Goal: Task Accomplishment & Management: Manage account settings

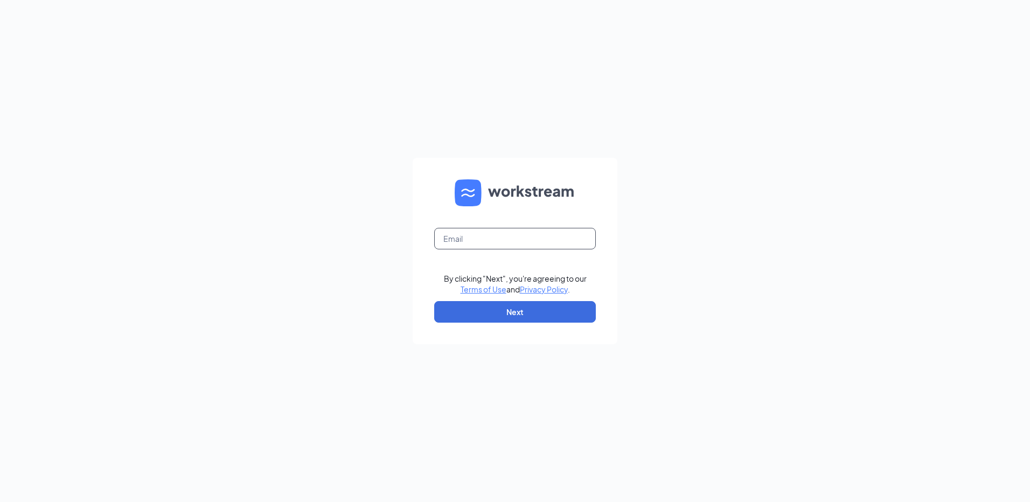
click at [507, 238] on input "text" at bounding box center [515, 239] width 162 height 22
type input "[EMAIL_ADDRESS][DOMAIN_NAME]"
click at [509, 308] on button "Next" at bounding box center [515, 312] width 162 height 22
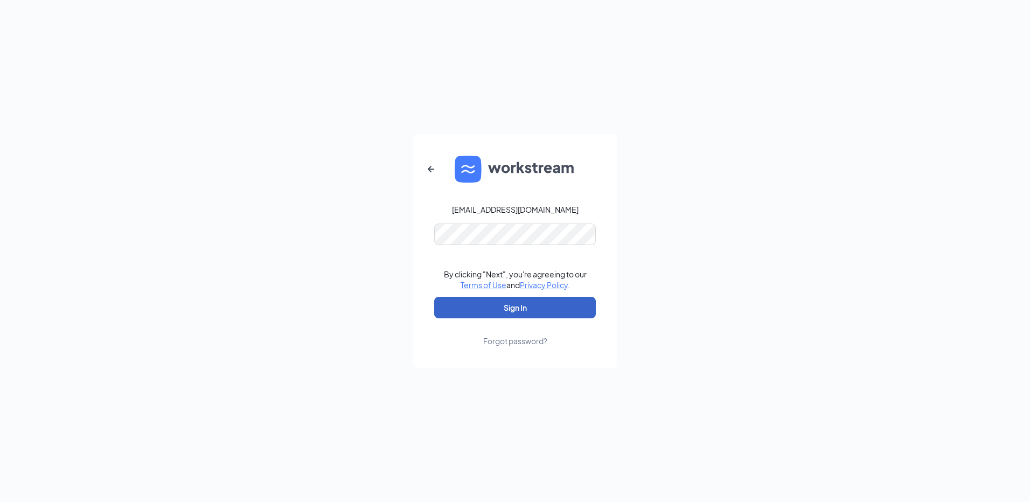
click at [496, 305] on button "Sign In" at bounding box center [515, 308] width 162 height 22
click at [402, 247] on div "[EMAIL_ADDRESS][DOMAIN_NAME] Credential mismatches. By clicking "Next", you're …" at bounding box center [515, 251] width 1030 height 502
drag, startPoint x: 552, startPoint y: 67, endPoint x: 511, endPoint y: 109, distance: 59.1
click at [549, 70] on div "[EMAIL_ADDRESS][DOMAIN_NAME] By clicking "Next", you're agreeing to our Terms o…" at bounding box center [515, 251] width 1030 height 502
click at [465, 306] on button "Sign In" at bounding box center [515, 308] width 162 height 22
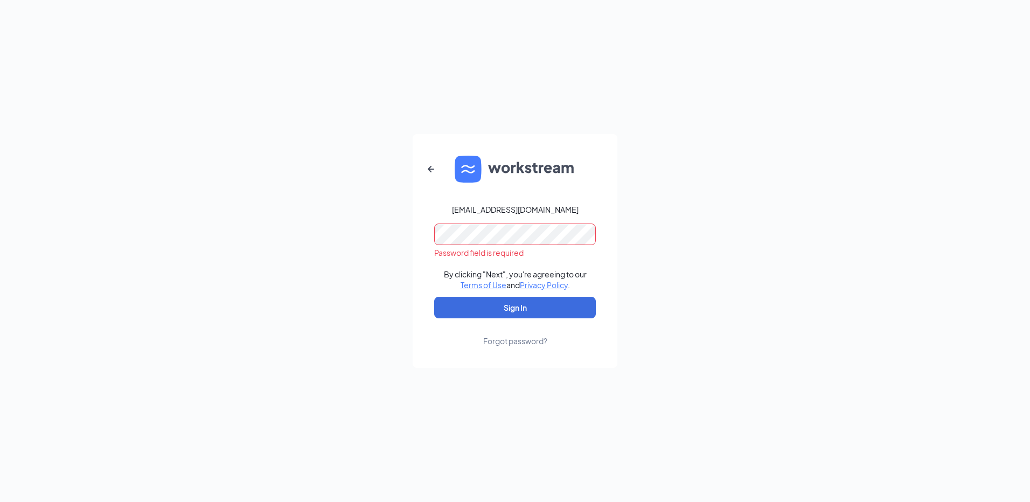
click at [721, 202] on div "[EMAIL_ADDRESS][DOMAIN_NAME] Password field is required By clicking "Next", you…" at bounding box center [515, 251] width 1030 height 502
drag, startPoint x: 241, startPoint y: 157, endPoint x: 414, endPoint y: 226, distance: 186.4
click at [242, 156] on div "[EMAIL_ADDRESS][DOMAIN_NAME] By clicking "Next", you're agreeing to our Terms o…" at bounding box center [515, 251] width 1030 height 502
click at [472, 314] on button "Sign In" at bounding box center [515, 308] width 162 height 22
